Goal: Information Seeking & Learning: Learn about a topic

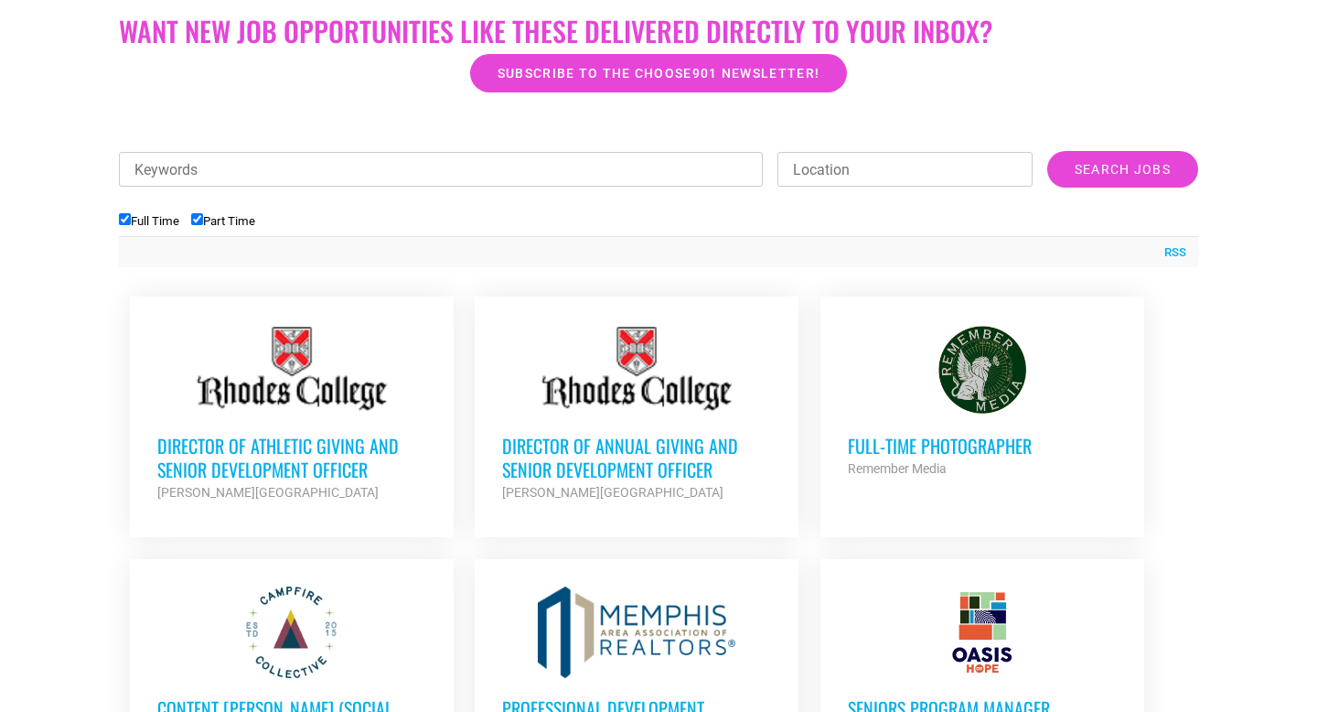
scroll to position [769, 0]
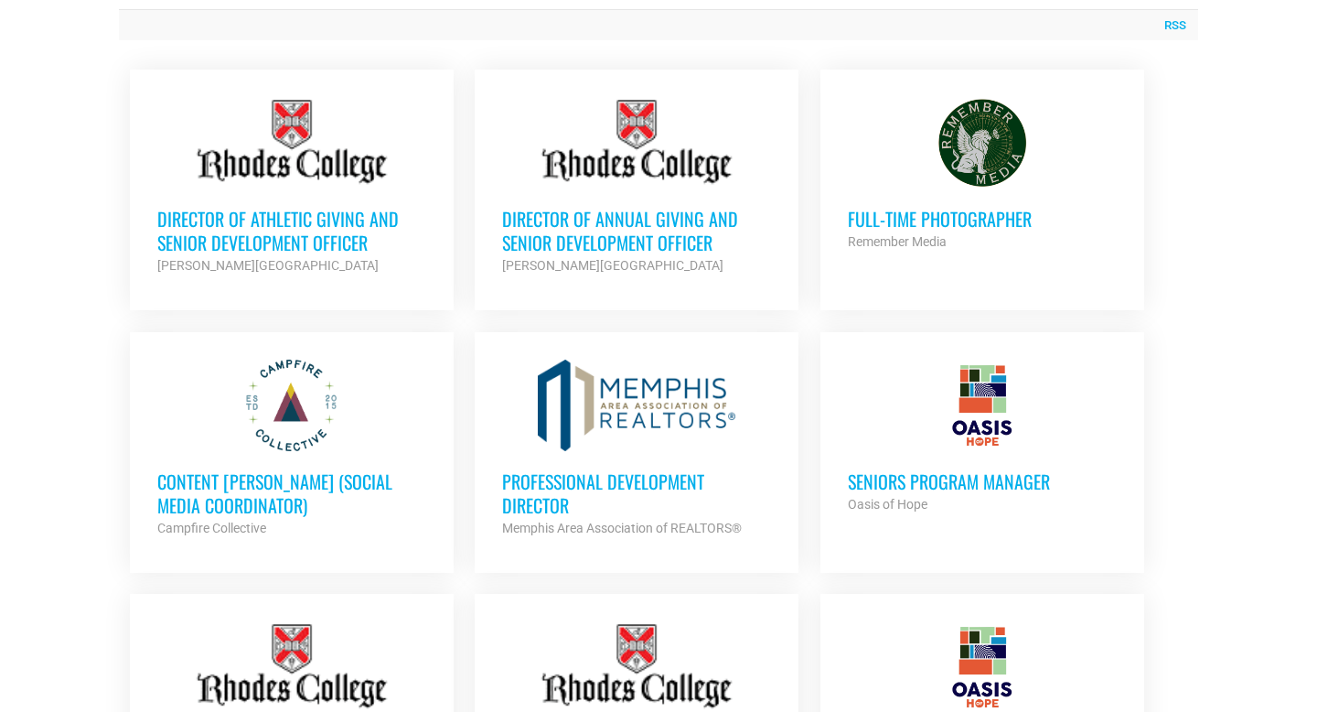
click at [250, 478] on h3 "Content Kindler (Social Media Coordinator)" at bounding box center [291, 493] width 269 height 48
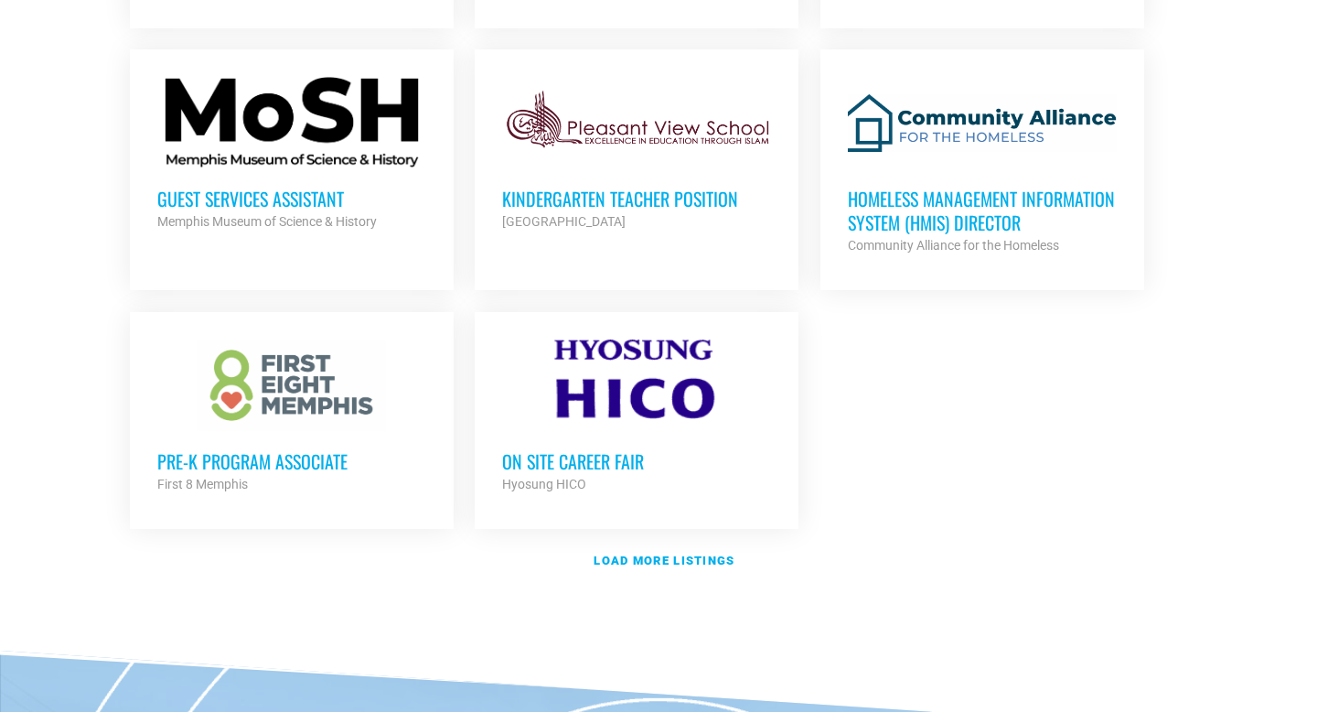
scroll to position [2088, 0]
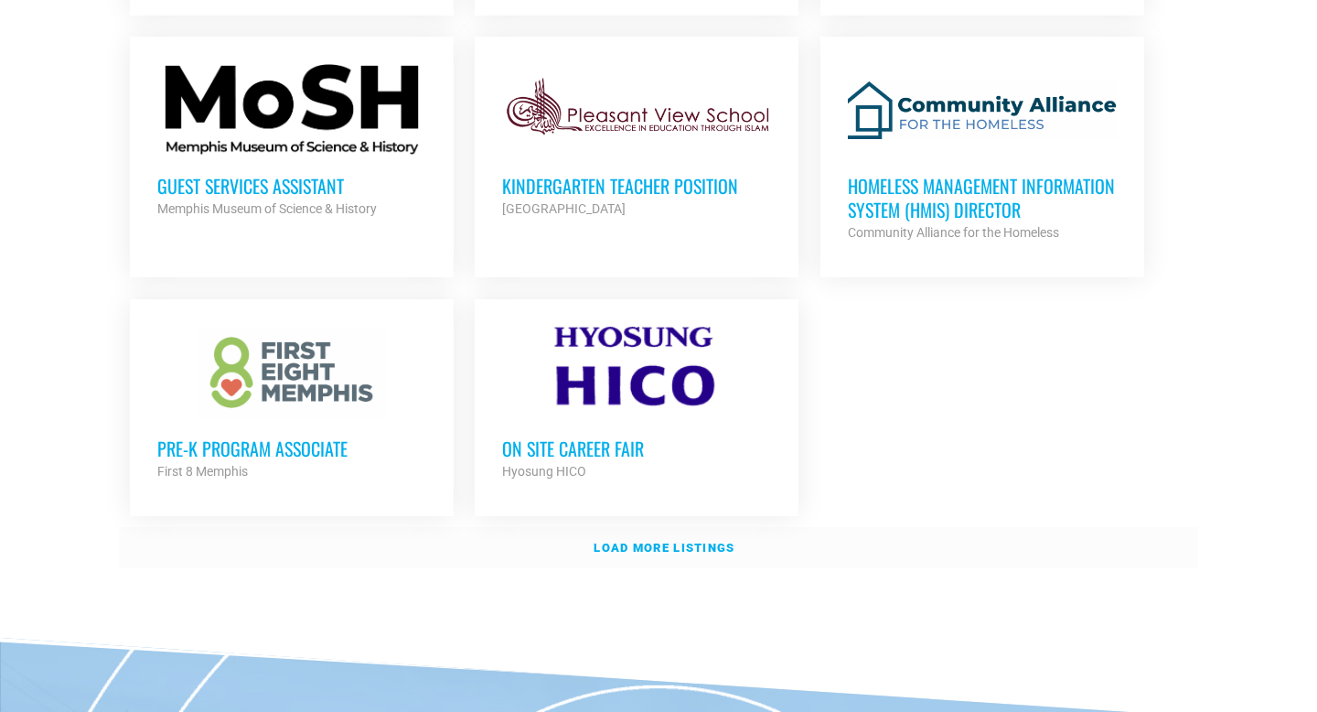
click at [708, 541] on strong "Load more listings" at bounding box center [664, 548] width 141 height 14
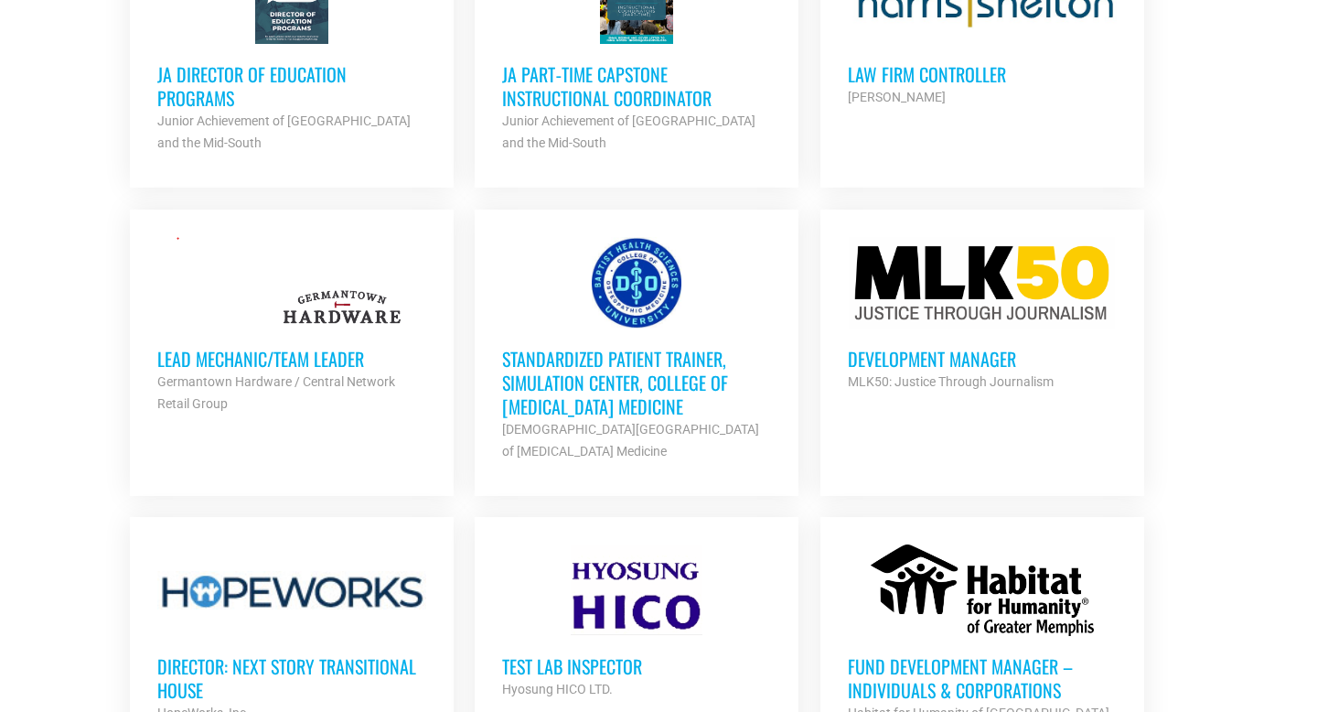
scroll to position [2692, 0]
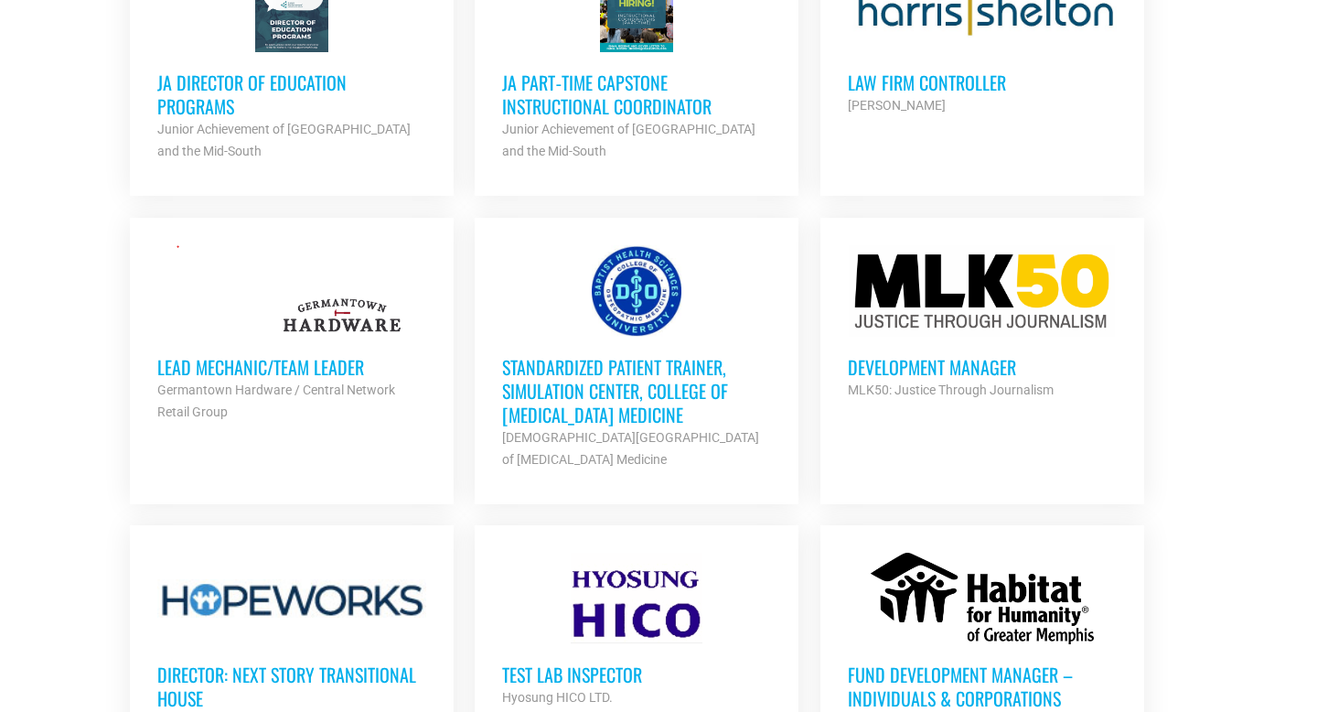
click at [884, 73] on h3 "Law Firm Controller" at bounding box center [982, 82] width 269 height 24
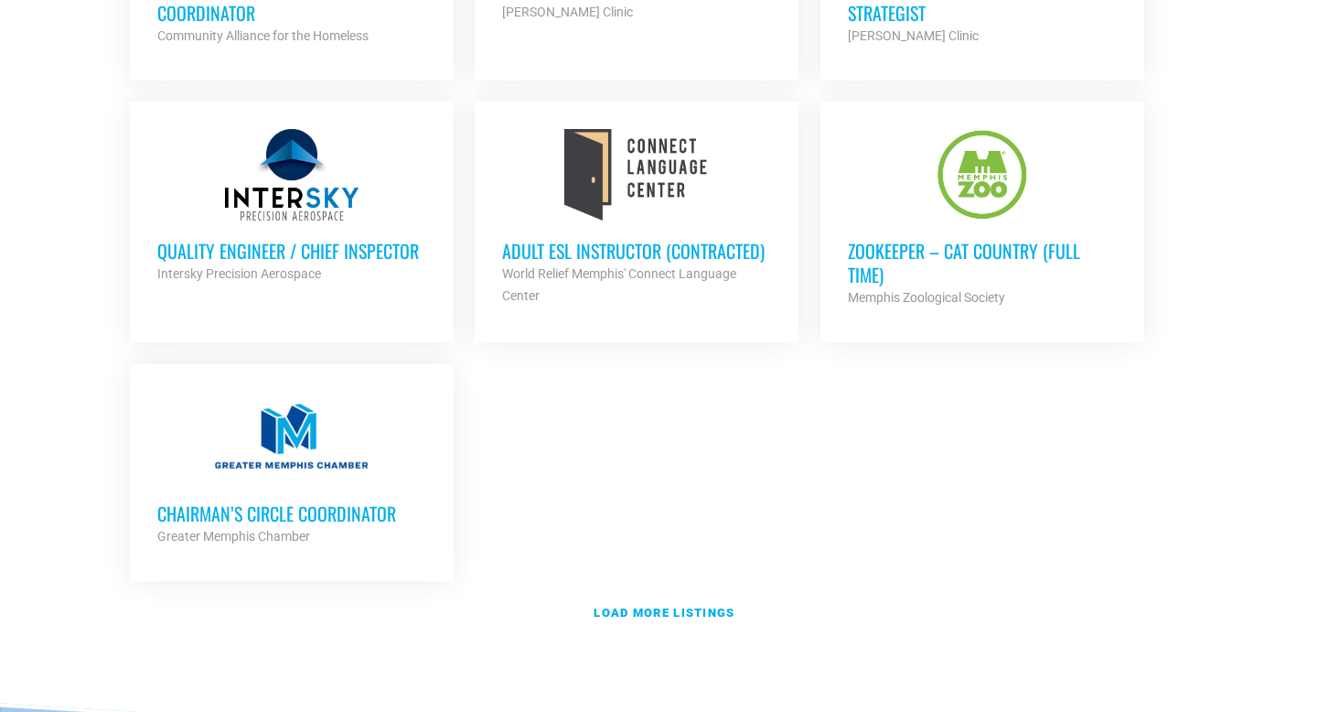
scroll to position [3903, 0]
click at [683, 605] on strong "Load more listings" at bounding box center [664, 612] width 141 height 14
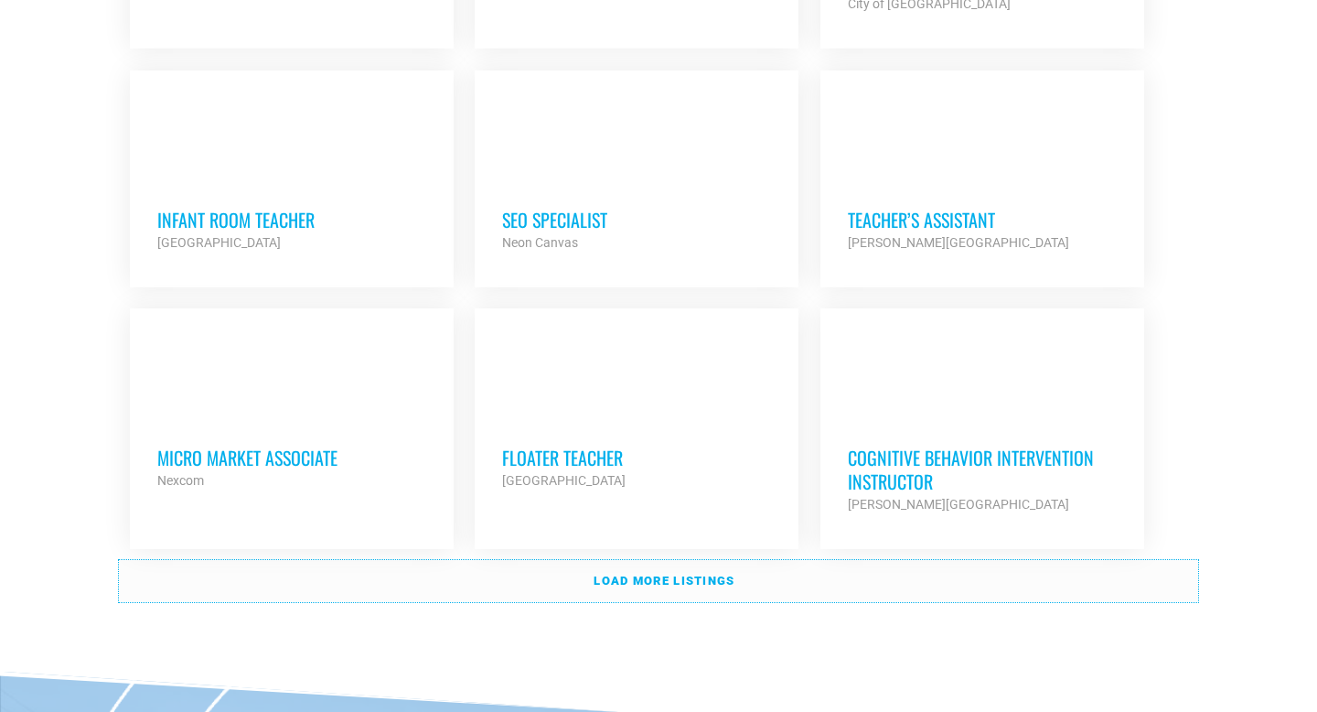
scroll to position [5663, 0]
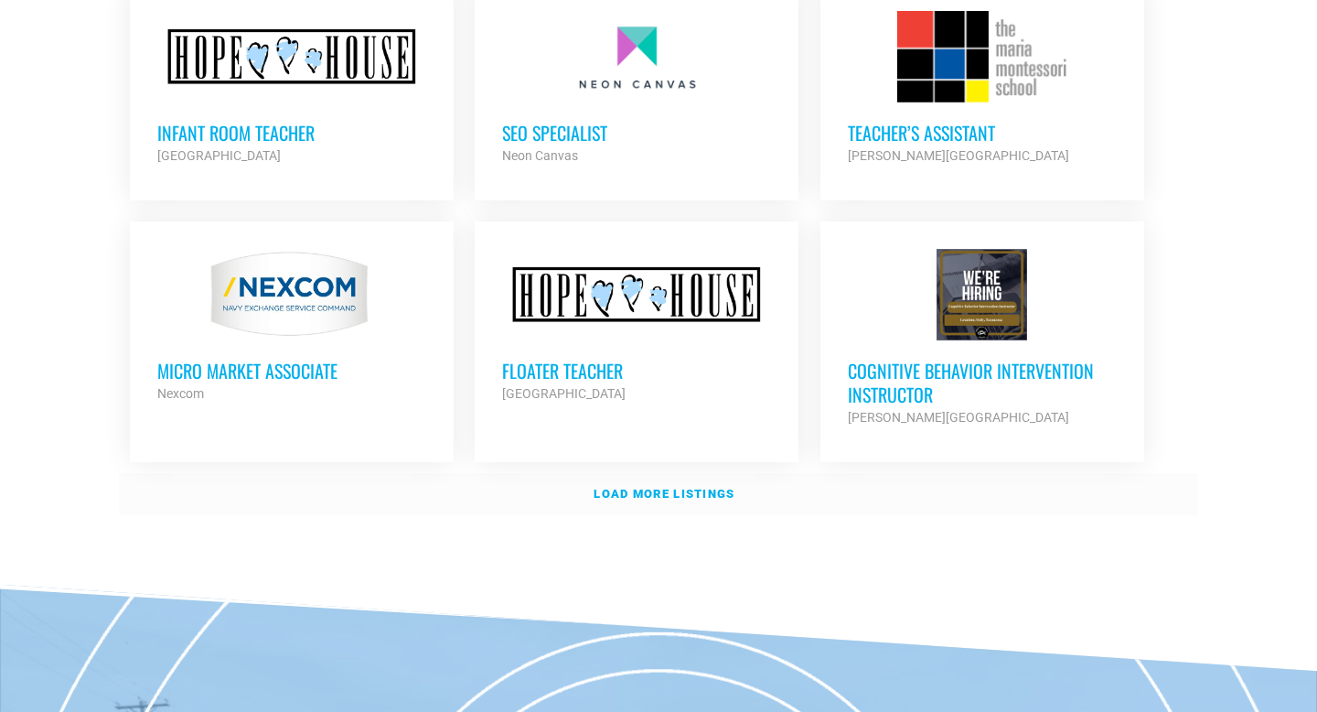
click at [693, 487] on strong "Load more listings" at bounding box center [664, 494] width 141 height 14
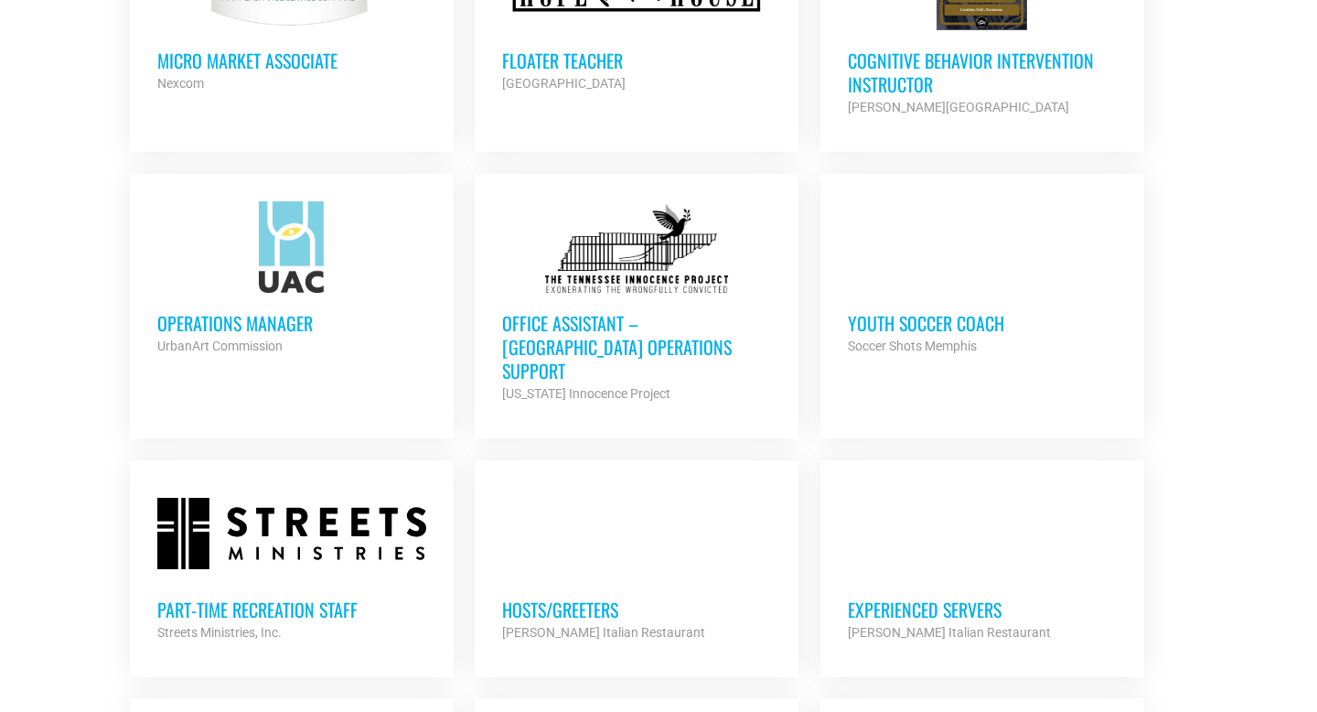
scroll to position [5972, 0]
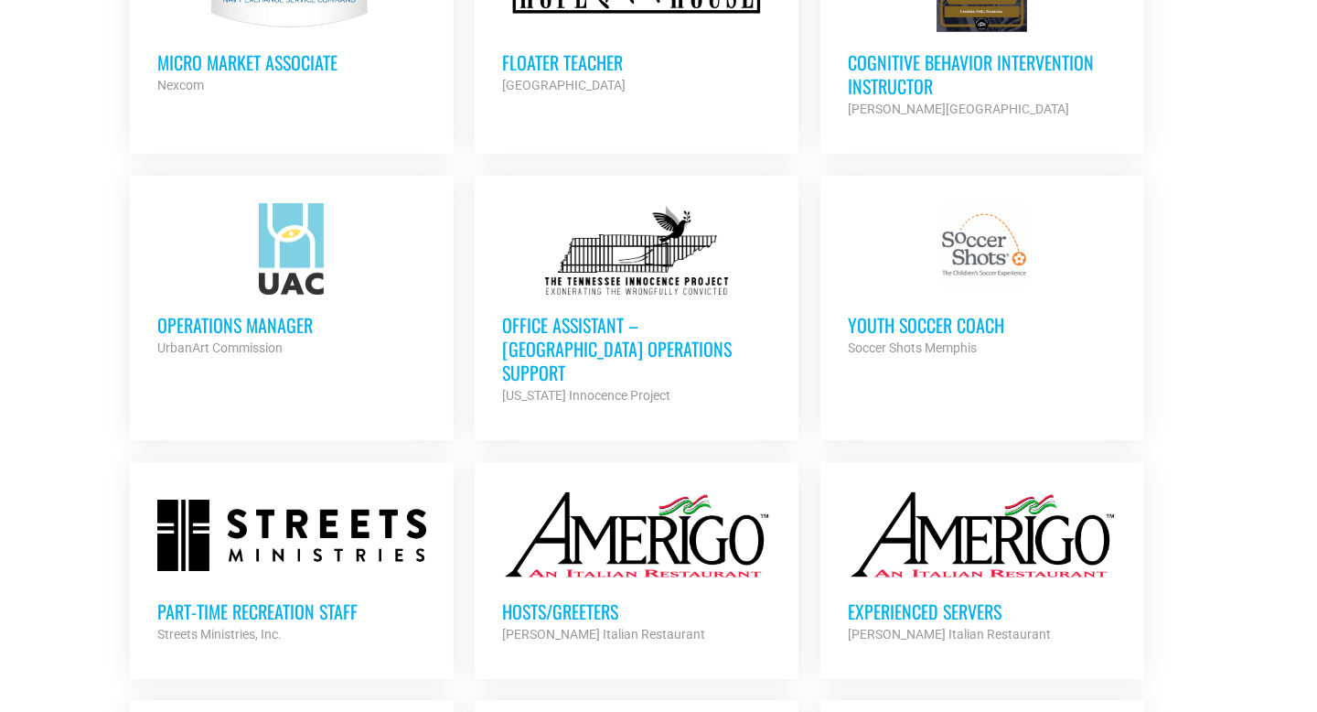
click at [591, 313] on h3 "Office Assistant – Memphis Operations Support" at bounding box center [636, 348] width 269 height 71
click at [550, 599] on h3 "Hosts/Greeters" at bounding box center [636, 611] width 269 height 24
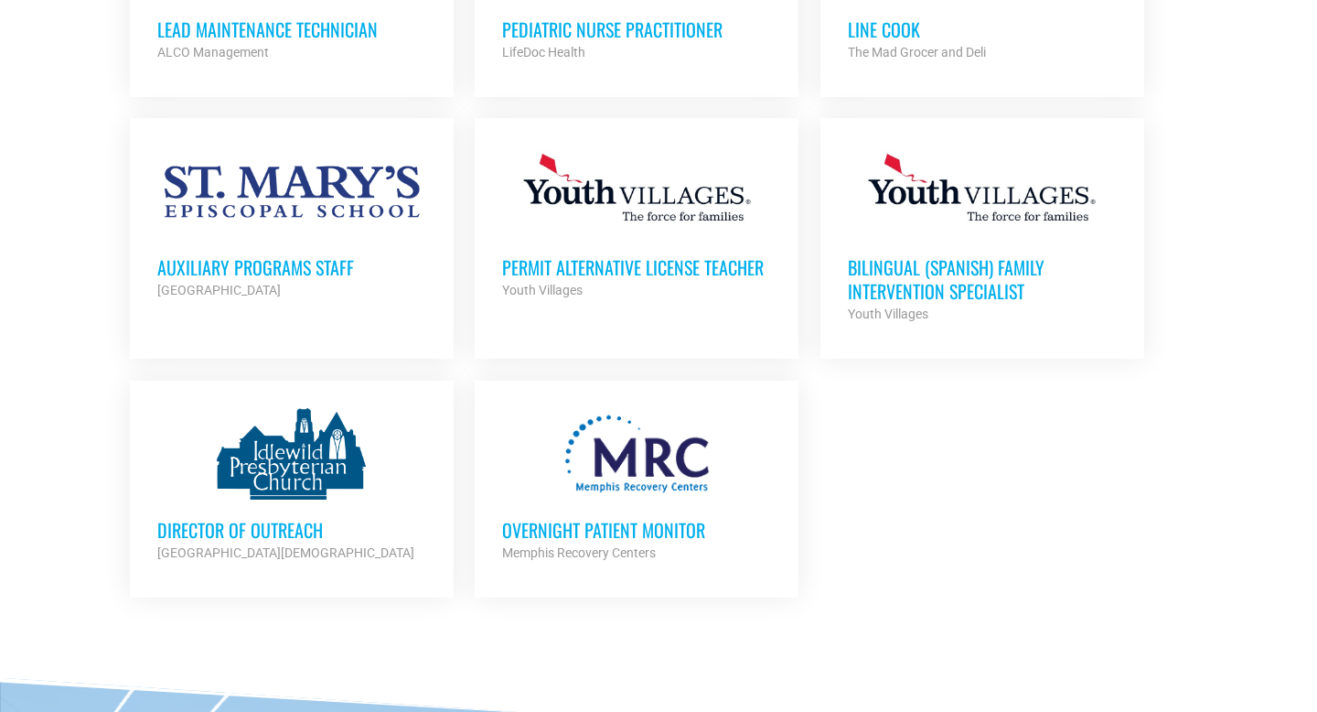
scroll to position [7058, 0]
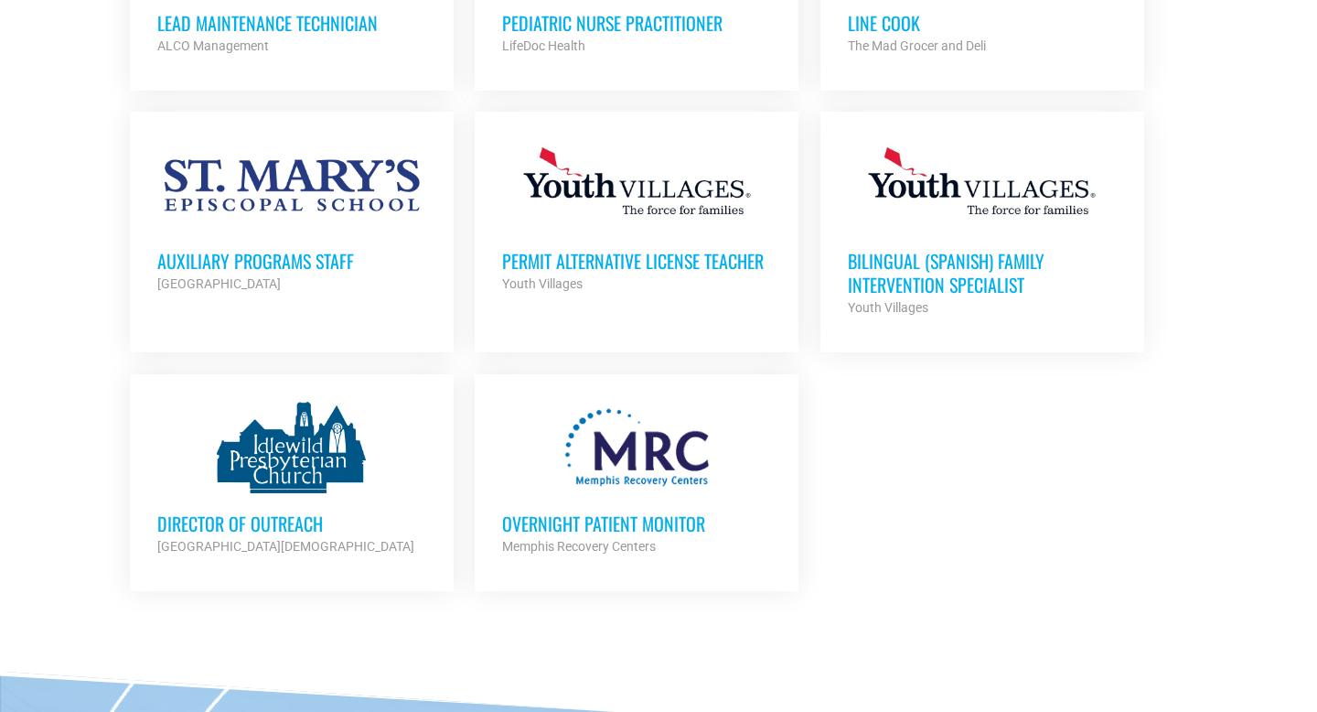
click at [284, 511] on h3 "Director of Outreach" at bounding box center [291, 523] width 269 height 24
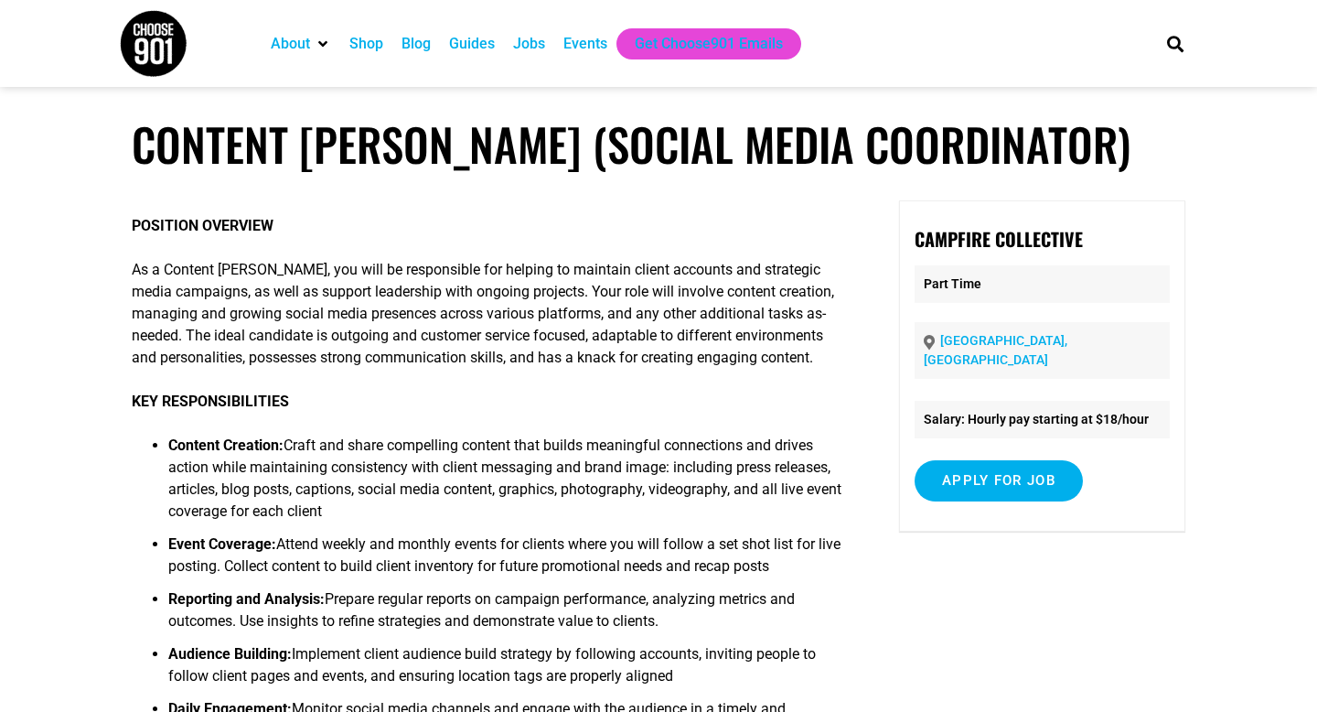
click at [165, 326] on p "As a Content Kindler, you will be responsible for helping to maintain client ac…" at bounding box center [489, 314] width 715 height 110
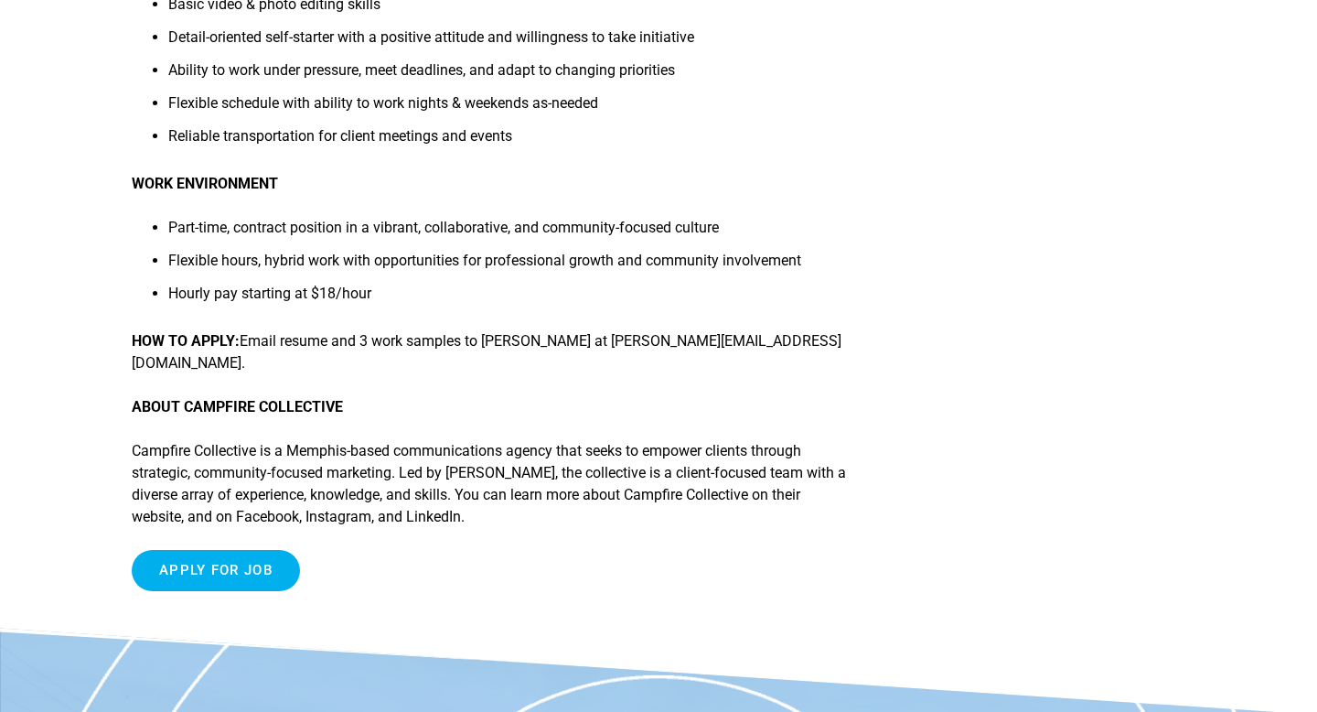
scroll to position [1269, 0]
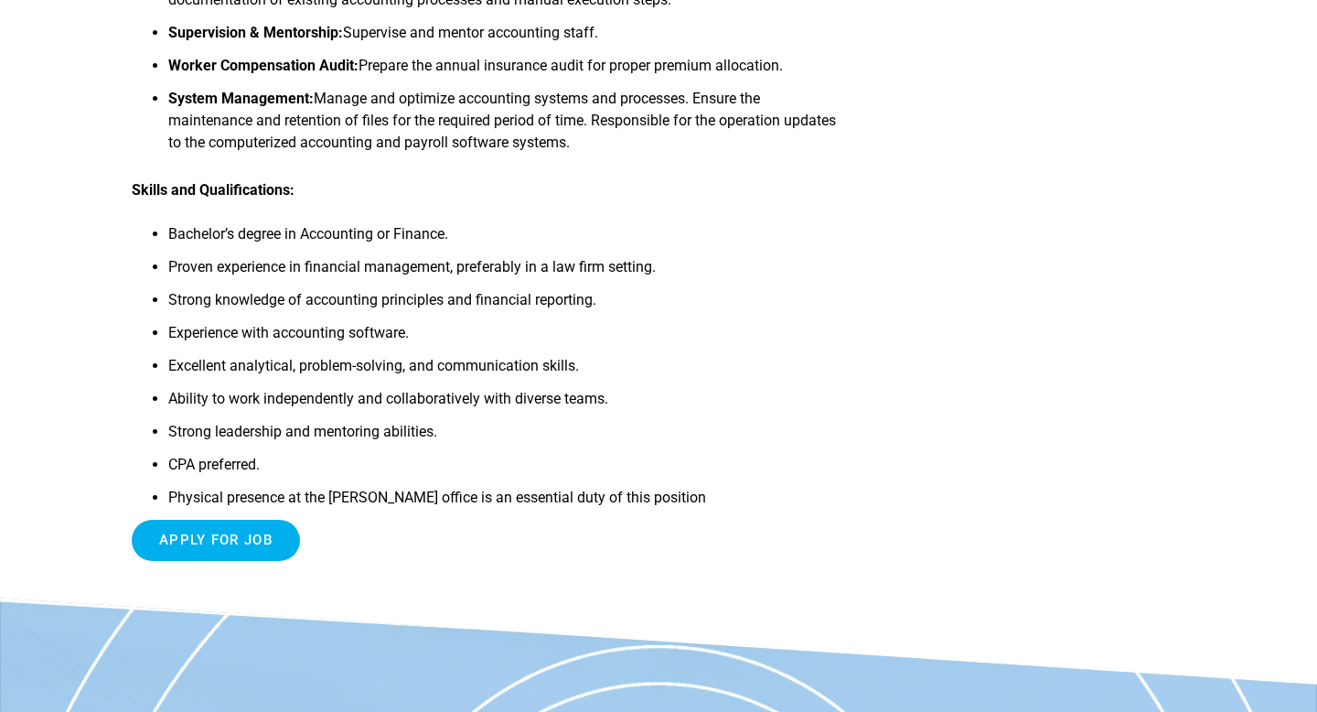
scroll to position [948, 0]
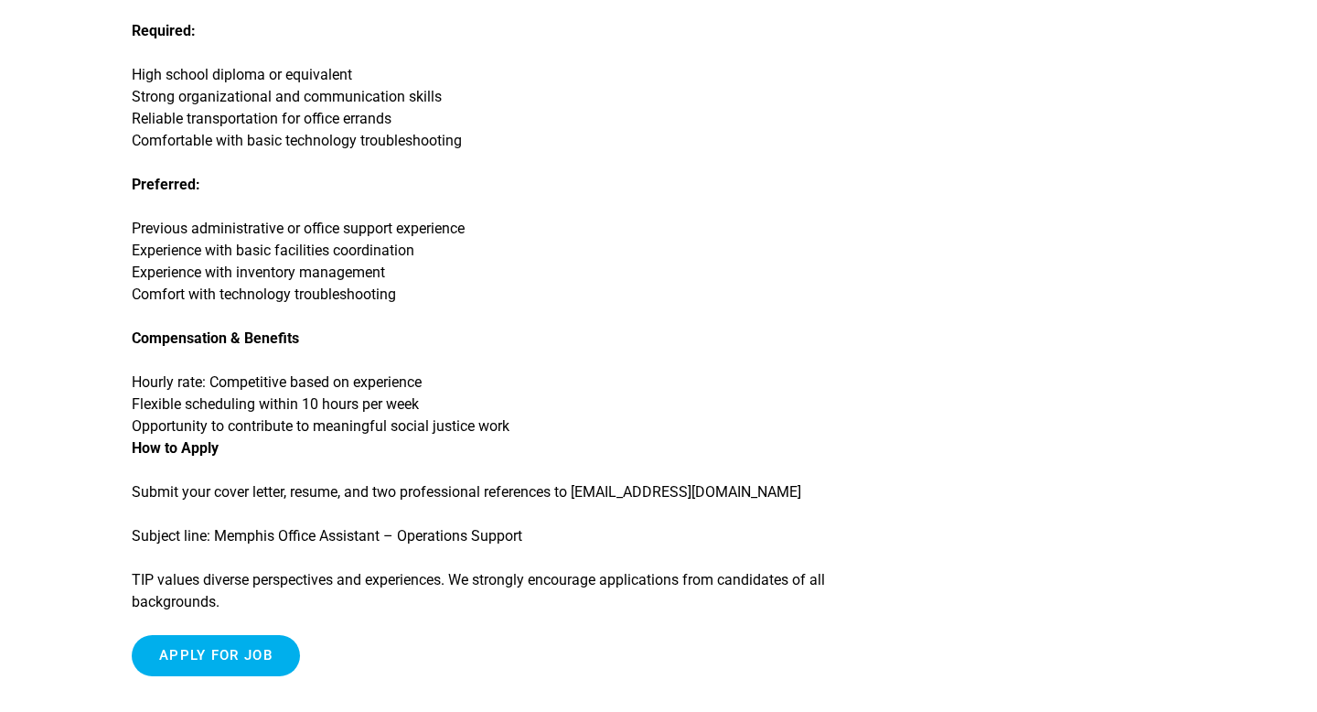
scroll to position [1919, 0]
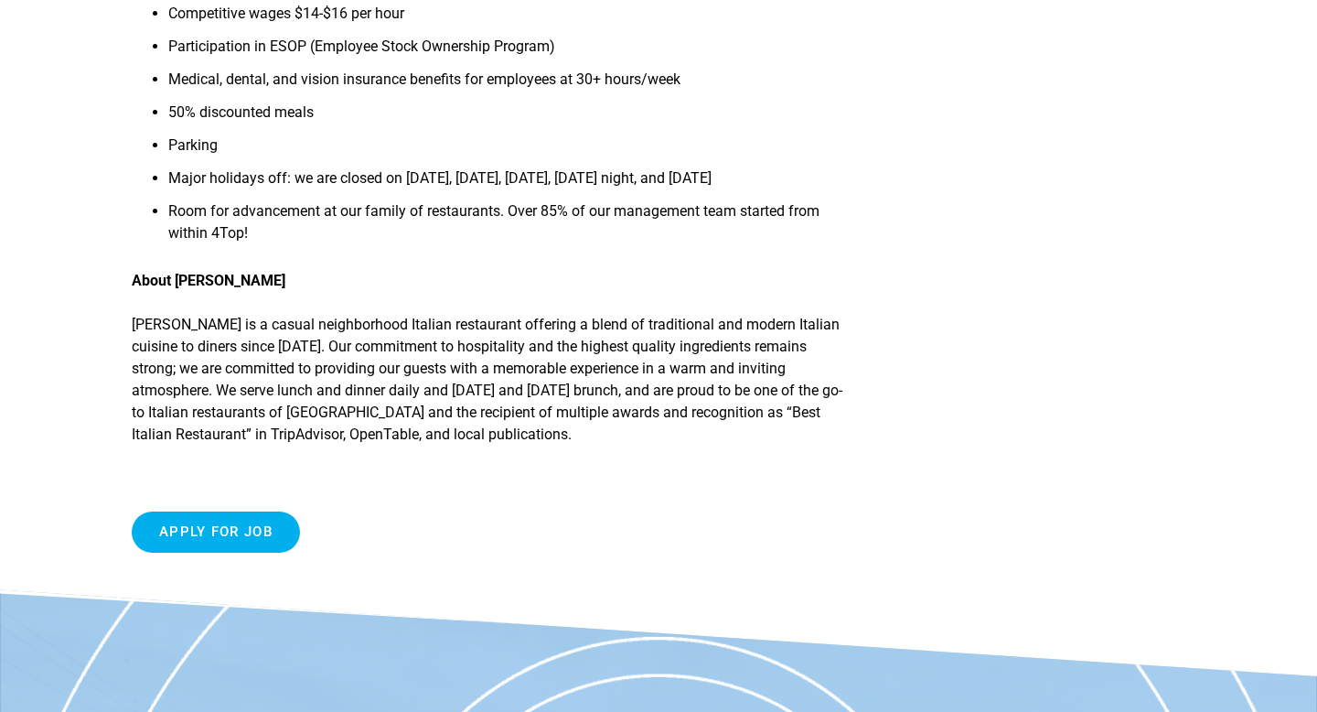
scroll to position [631, 0]
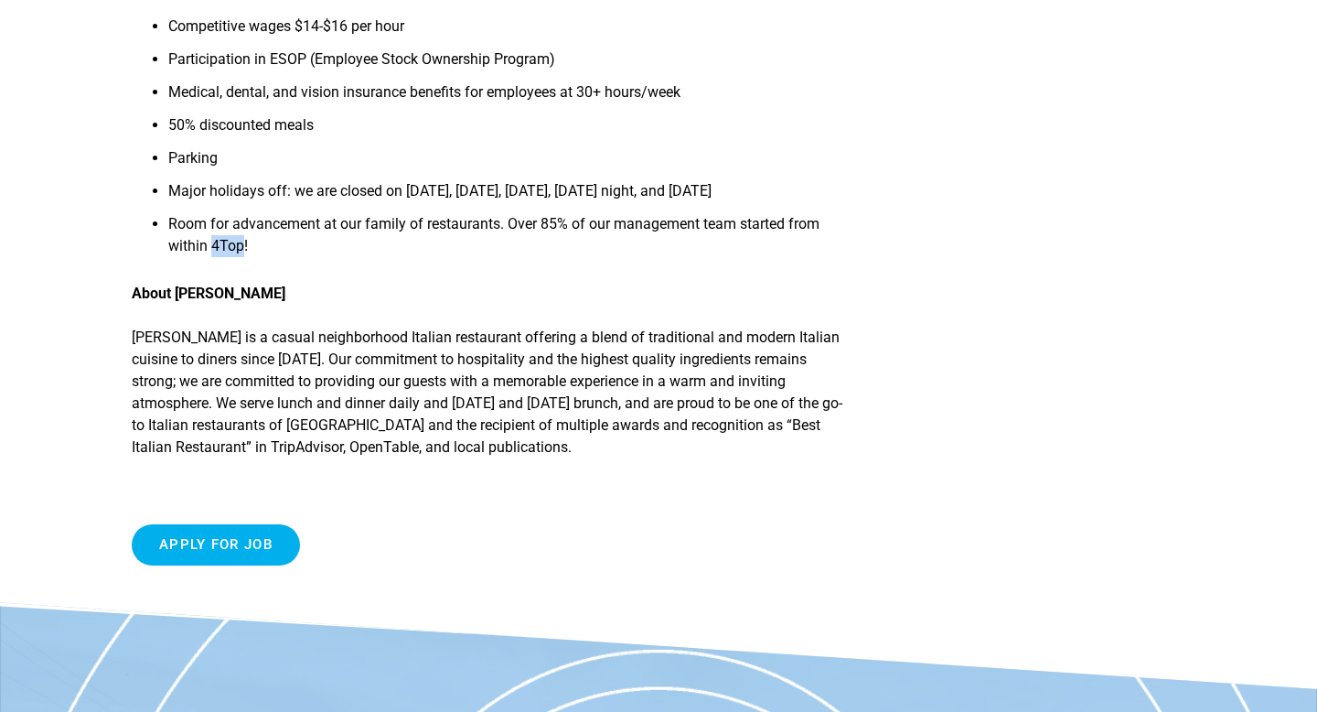
drag, startPoint x: 244, startPoint y: 269, endPoint x: 214, endPoint y: 268, distance: 30.2
click at [214, 268] on li "Room for advancement at our family of restaurants. Over 85% of our management t…" at bounding box center [507, 240] width 678 height 55
copy li "4Top"
click at [345, 247] on li "Room for advancement at our family of restaurants. Over 85% of our management t…" at bounding box center [507, 240] width 678 height 55
drag, startPoint x: 243, startPoint y: 269, endPoint x: 213, endPoint y: 269, distance: 30.2
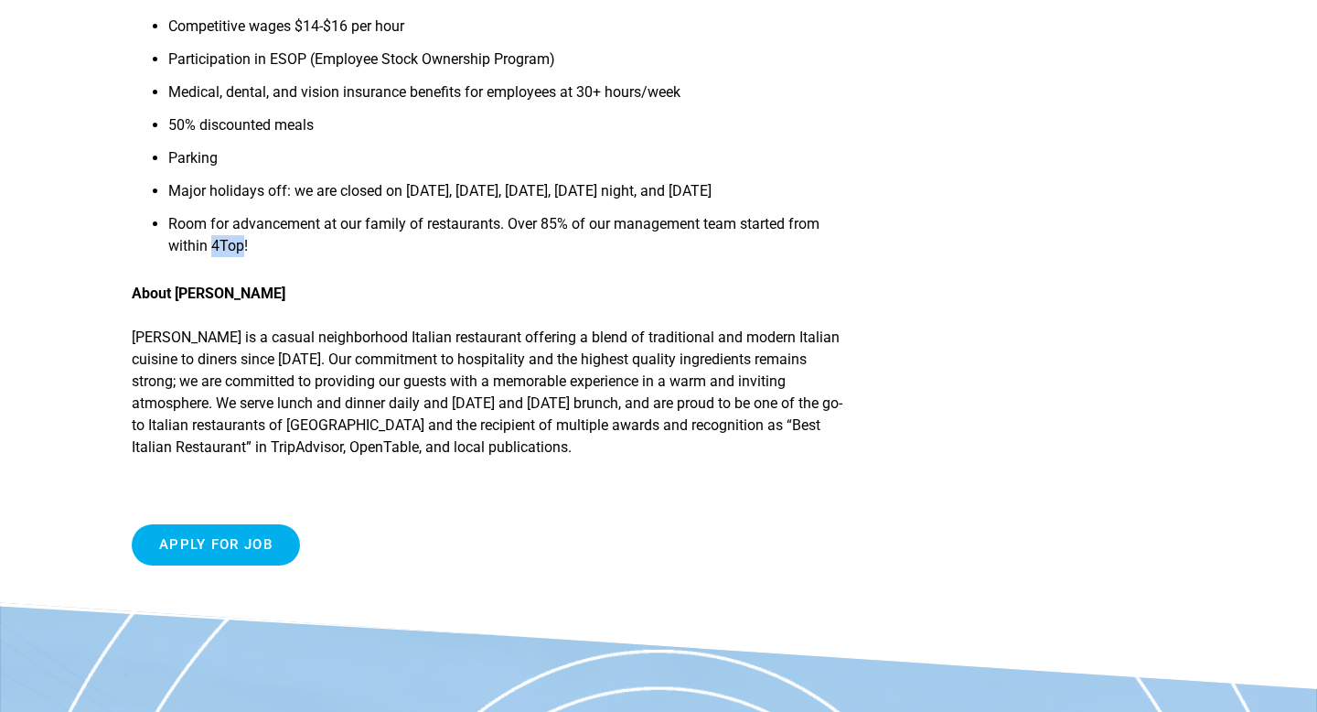
click at [213, 268] on li "Room for advancement at our family of restaurants. Over 85% of our management t…" at bounding box center [507, 240] width 678 height 55
copy li "4Top"
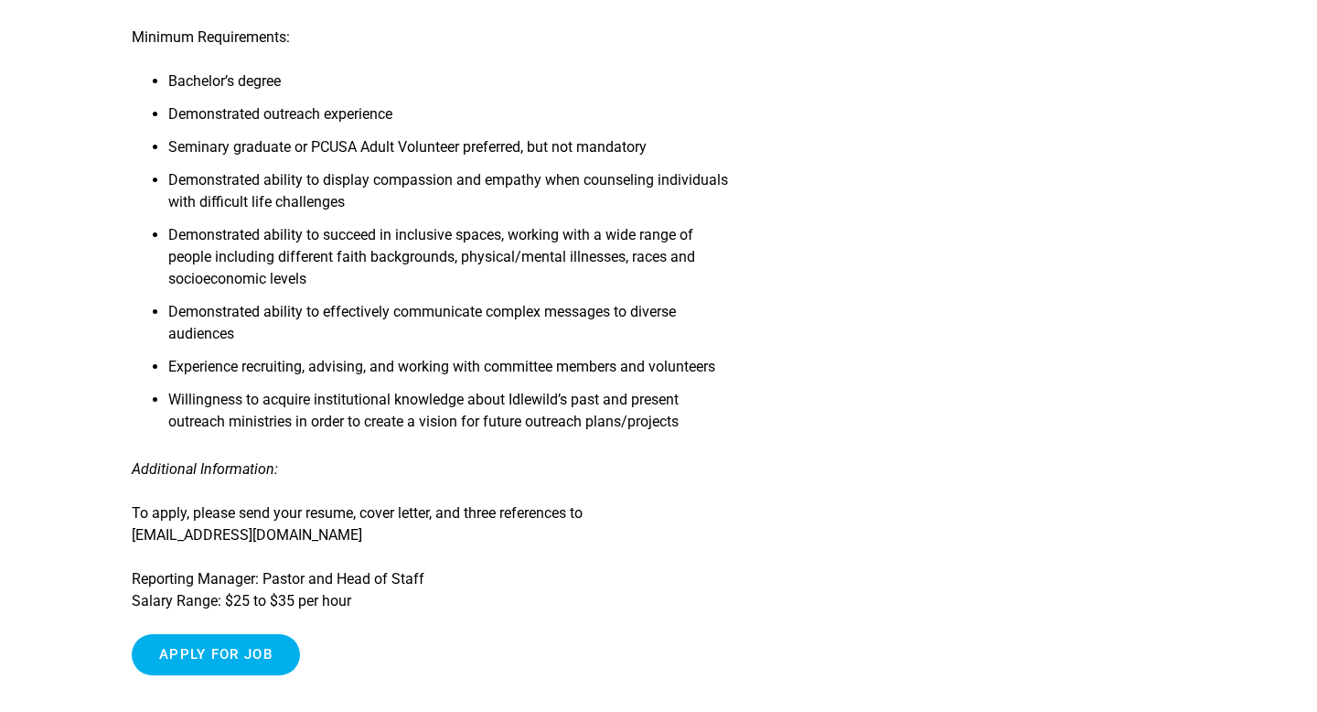
scroll to position [1171, 0]
